Goal: Information Seeking & Learning: Learn about a topic

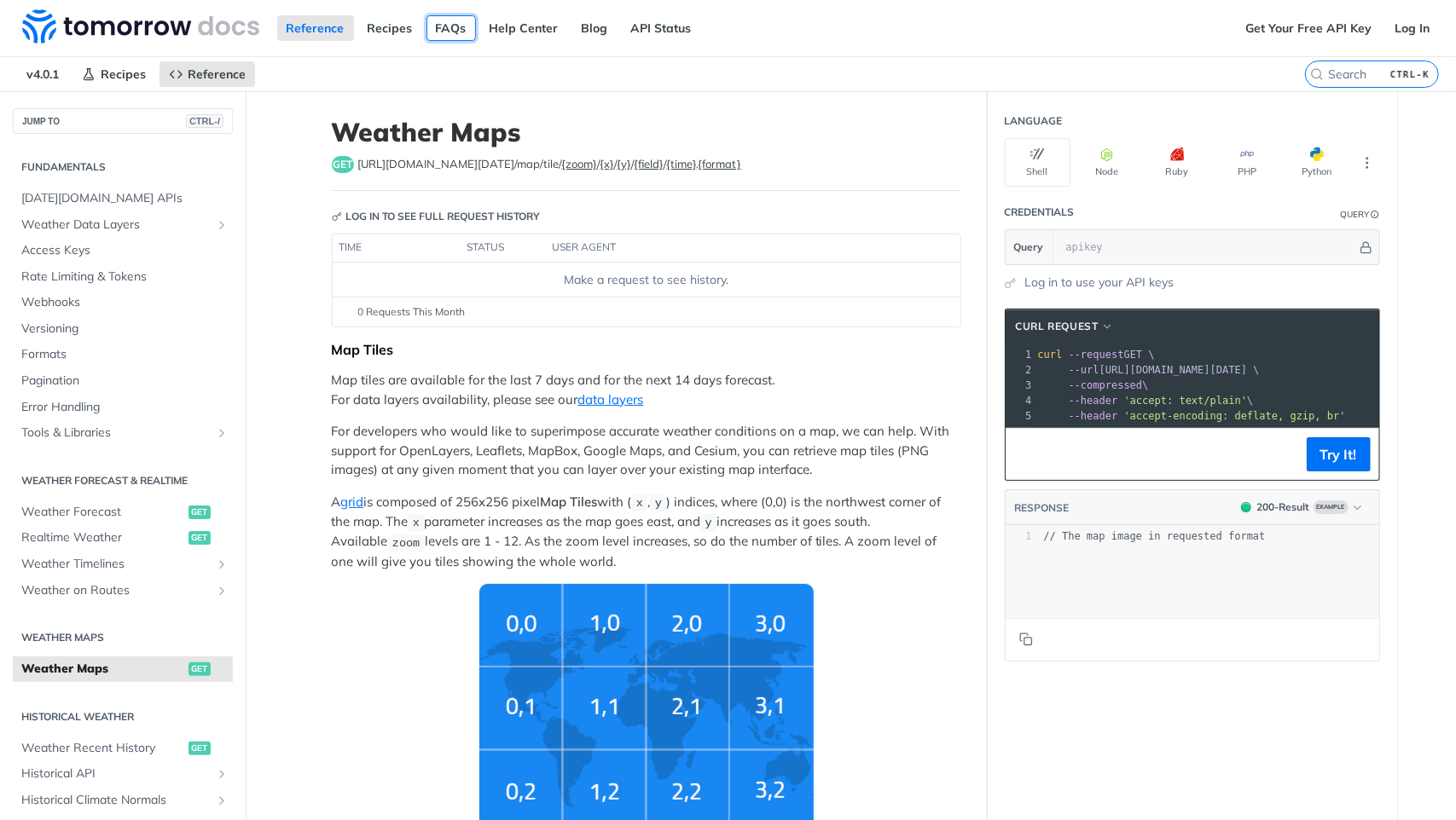
click at [442, 34] on link "FAQs" at bounding box center [451, 28] width 49 height 25
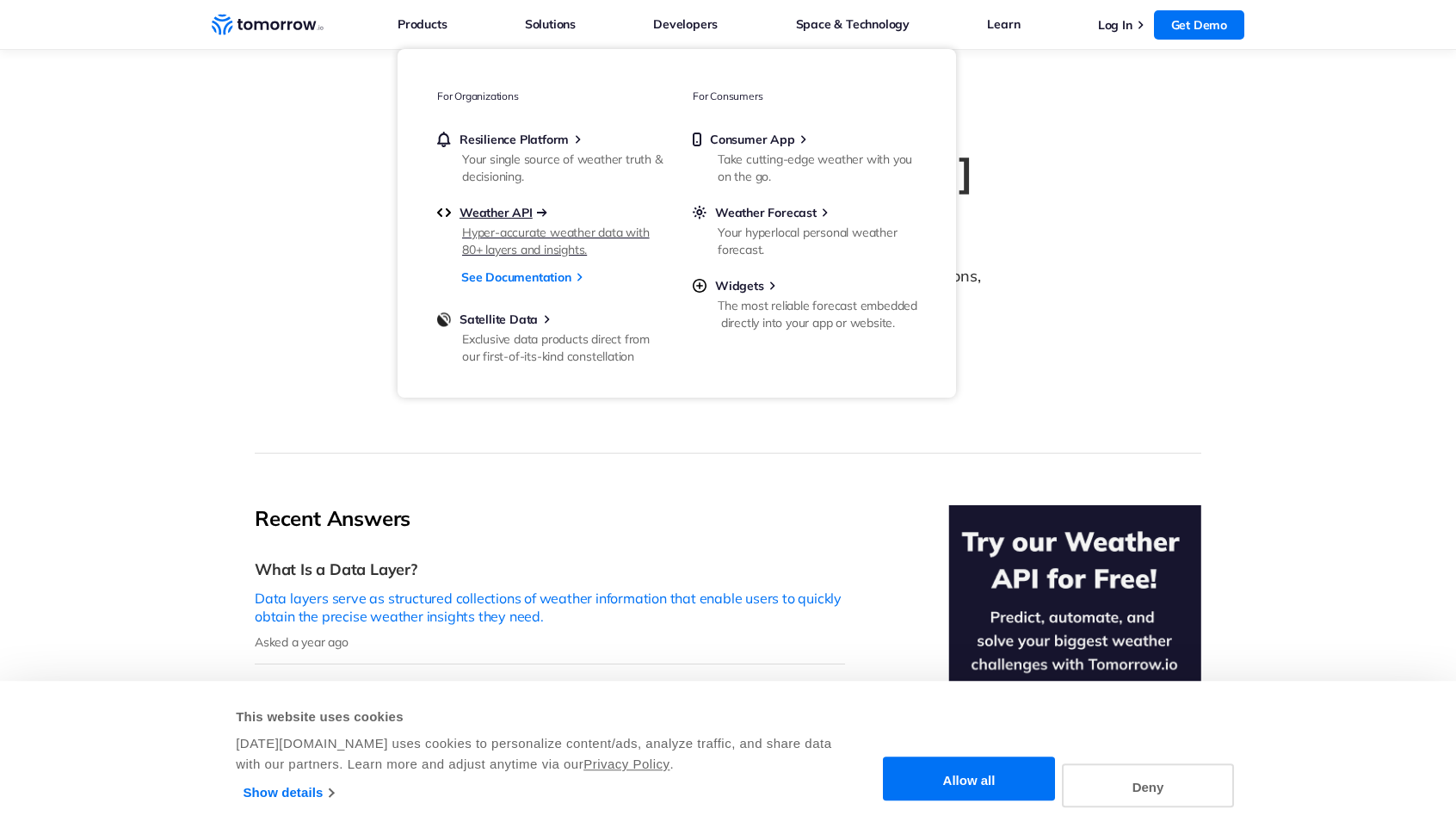
click at [498, 211] on span "Weather API" at bounding box center [497, 212] width 73 height 16
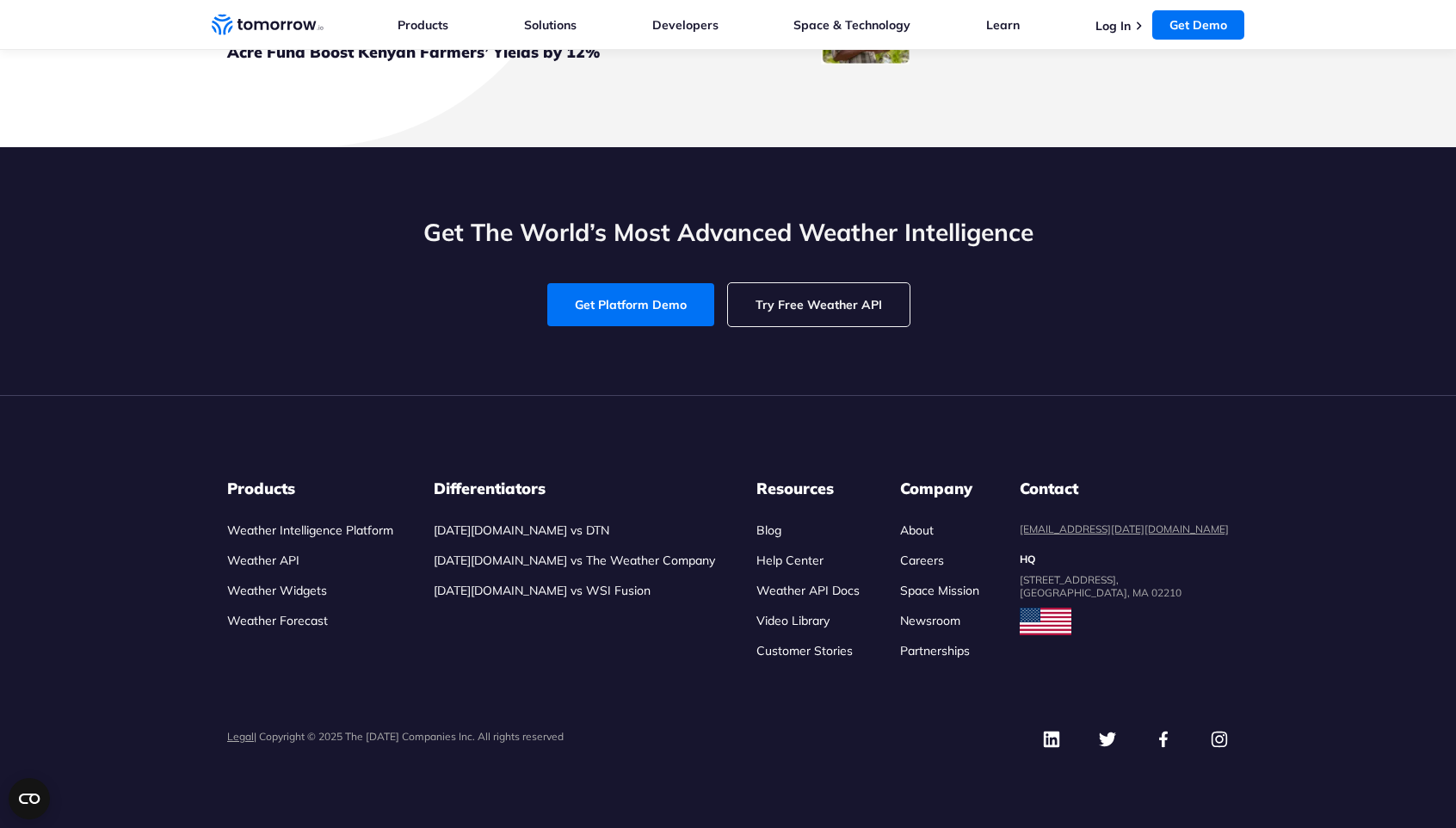
scroll to position [8016, 0]
